Goal: Find specific page/section: Locate a particular part of the current website

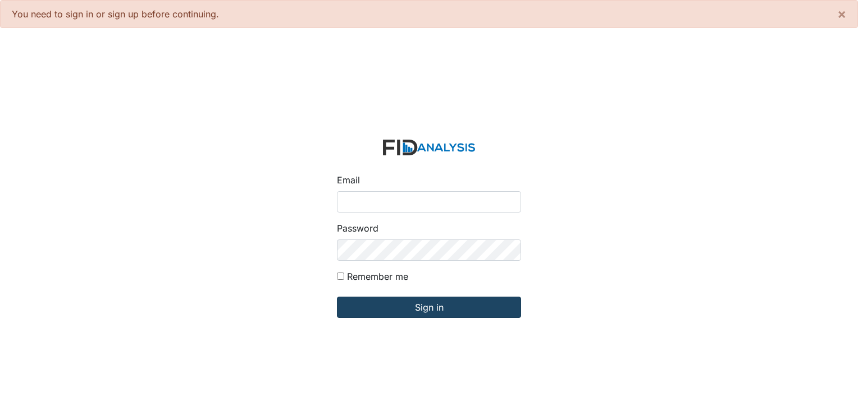
type input "[PERSON_NAME][EMAIL_ADDRESS][DOMAIN_NAME]"
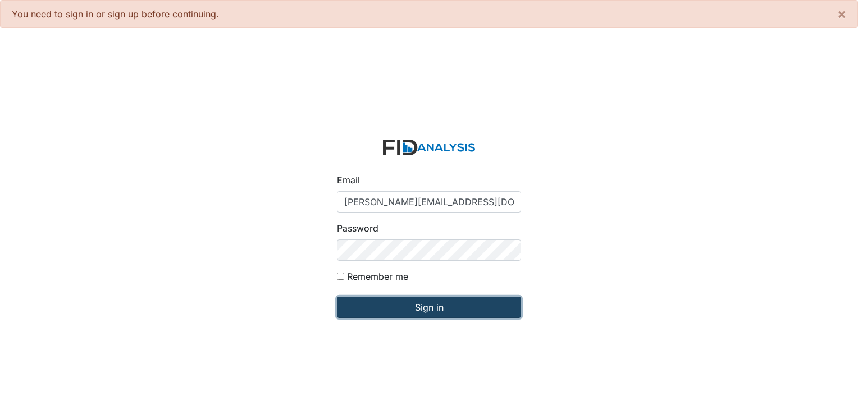
click at [420, 308] on input "Sign in" at bounding box center [429, 307] width 184 height 21
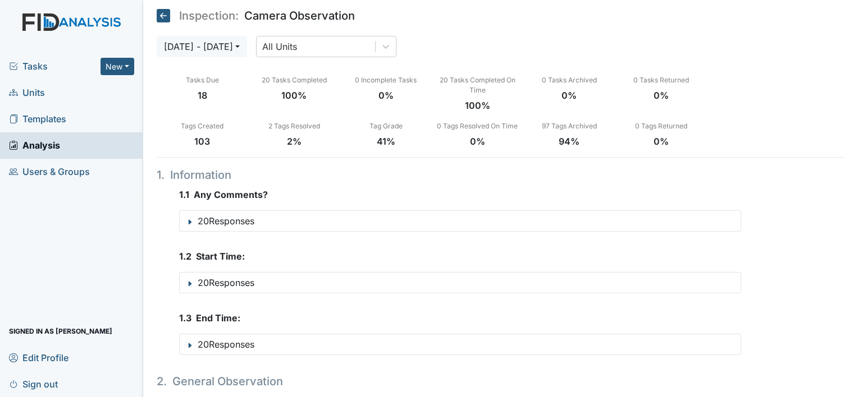
click at [37, 93] on span "Units" at bounding box center [27, 92] width 36 height 17
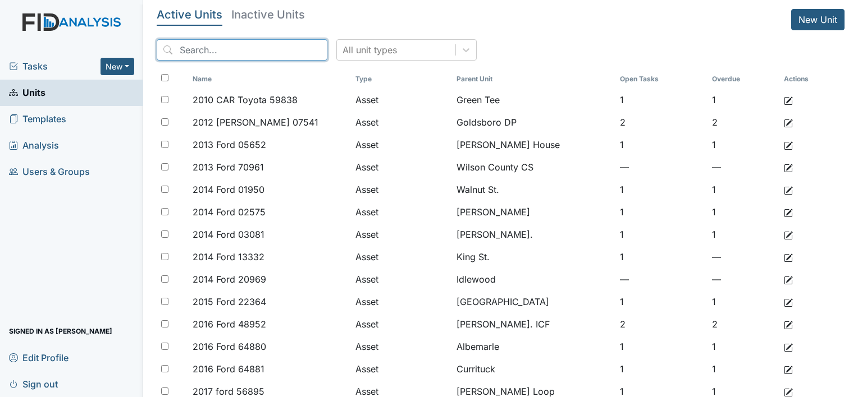
click at [232, 45] on input "search" at bounding box center [242, 49] width 171 height 21
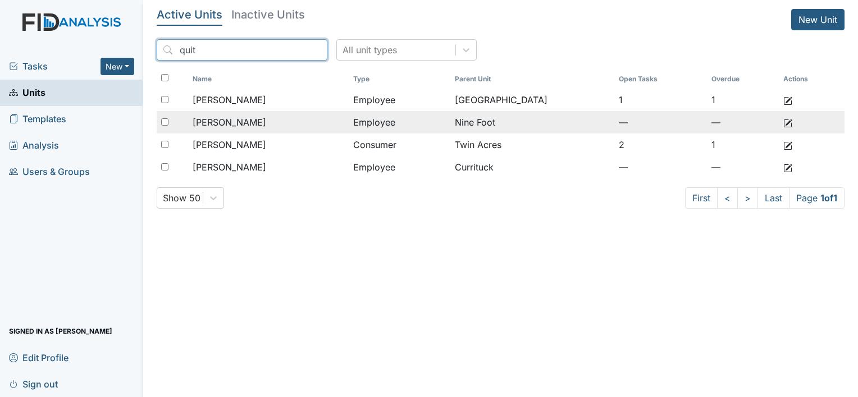
type input "quit"
click at [245, 123] on span "[PERSON_NAME]" at bounding box center [230, 122] width 74 height 13
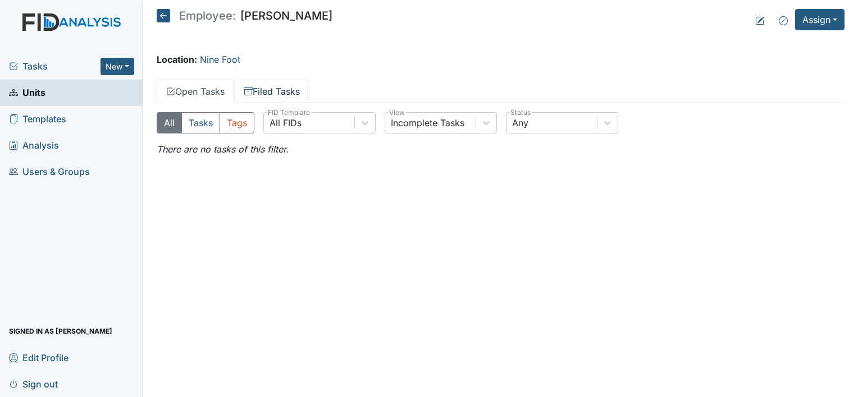
click at [286, 95] on link "Filed Tasks" at bounding box center [271, 92] width 75 height 24
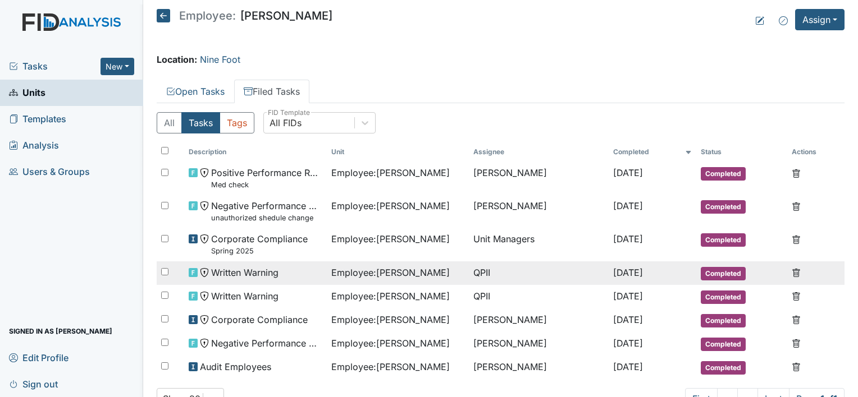
click at [271, 270] on span "Written Warning" at bounding box center [244, 272] width 67 height 13
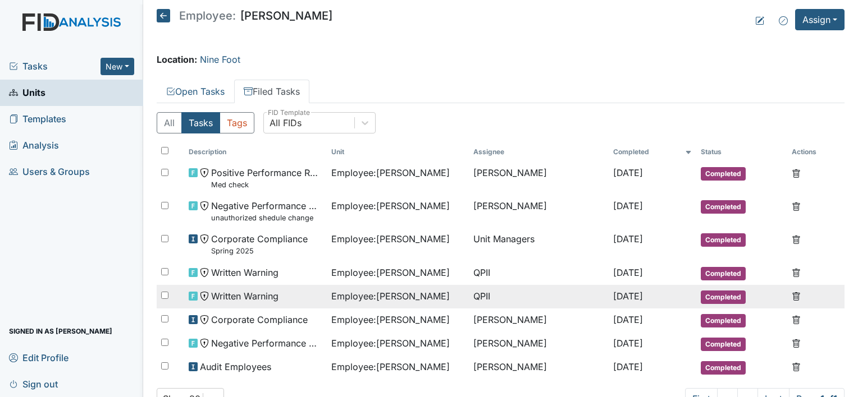
click at [269, 294] on span "Written Warning" at bounding box center [244, 296] width 67 height 13
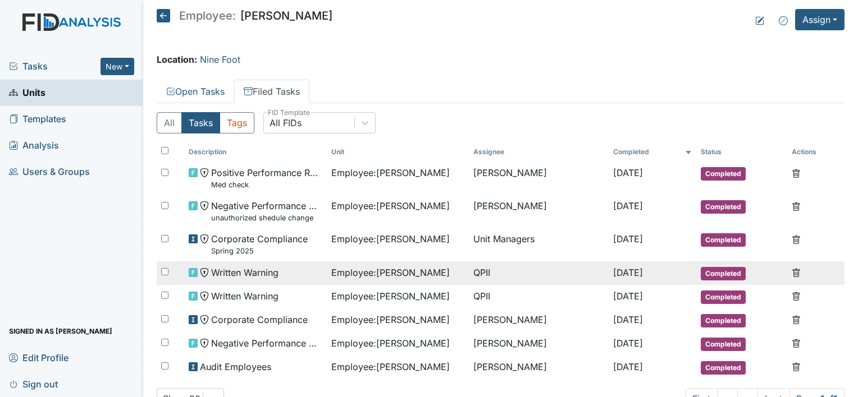
click at [277, 279] on td "Written Warning" at bounding box center [255, 274] width 143 height 24
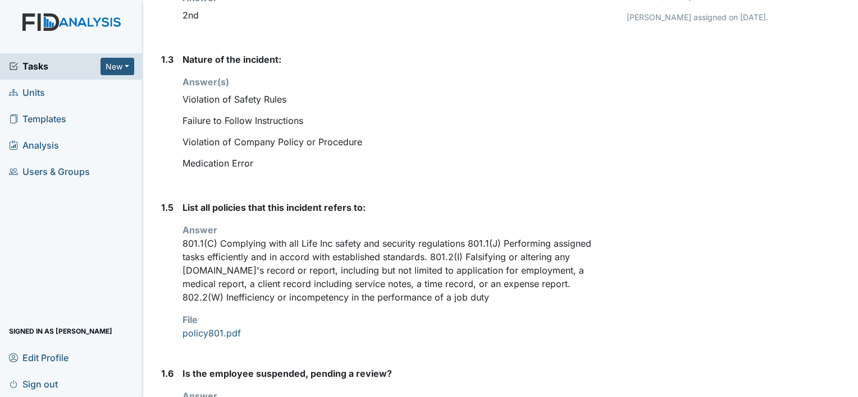
scroll to position [168, 0]
